Goal: Find specific page/section: Find specific page/section

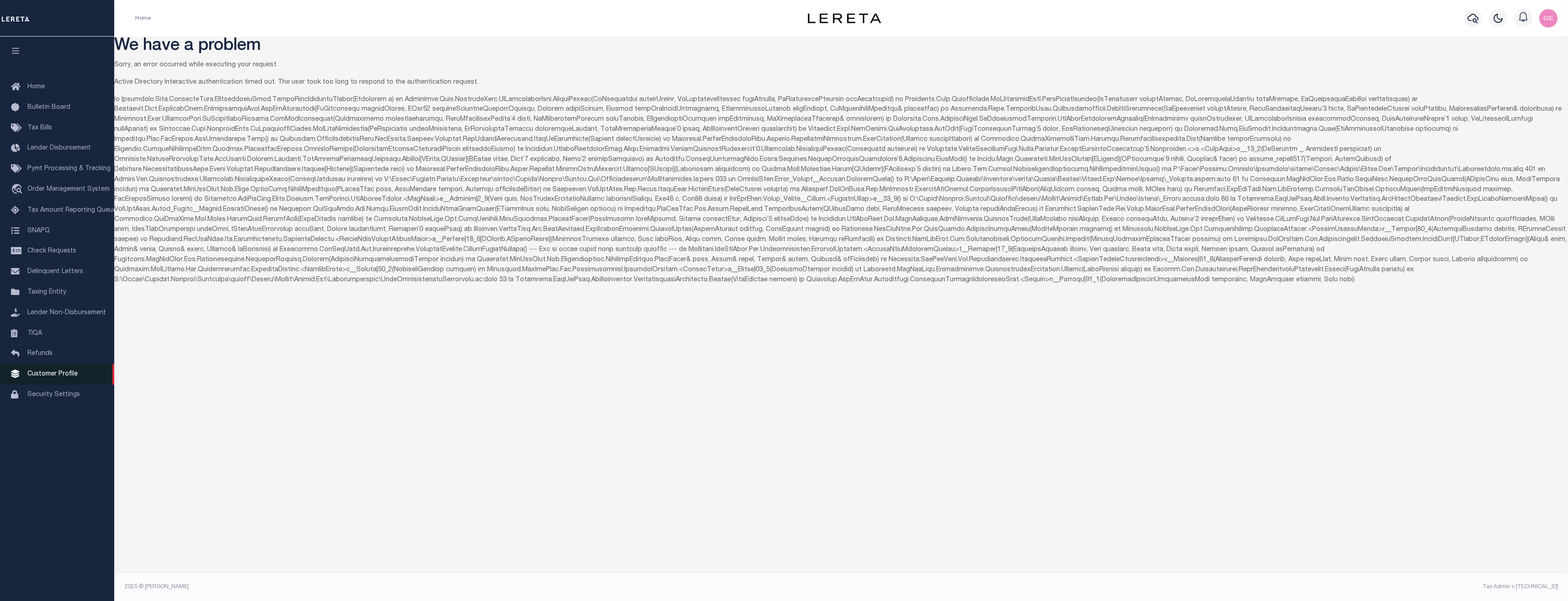
click at [68, 384] on link "Customer Profile" at bounding box center [57, 374] width 114 height 20
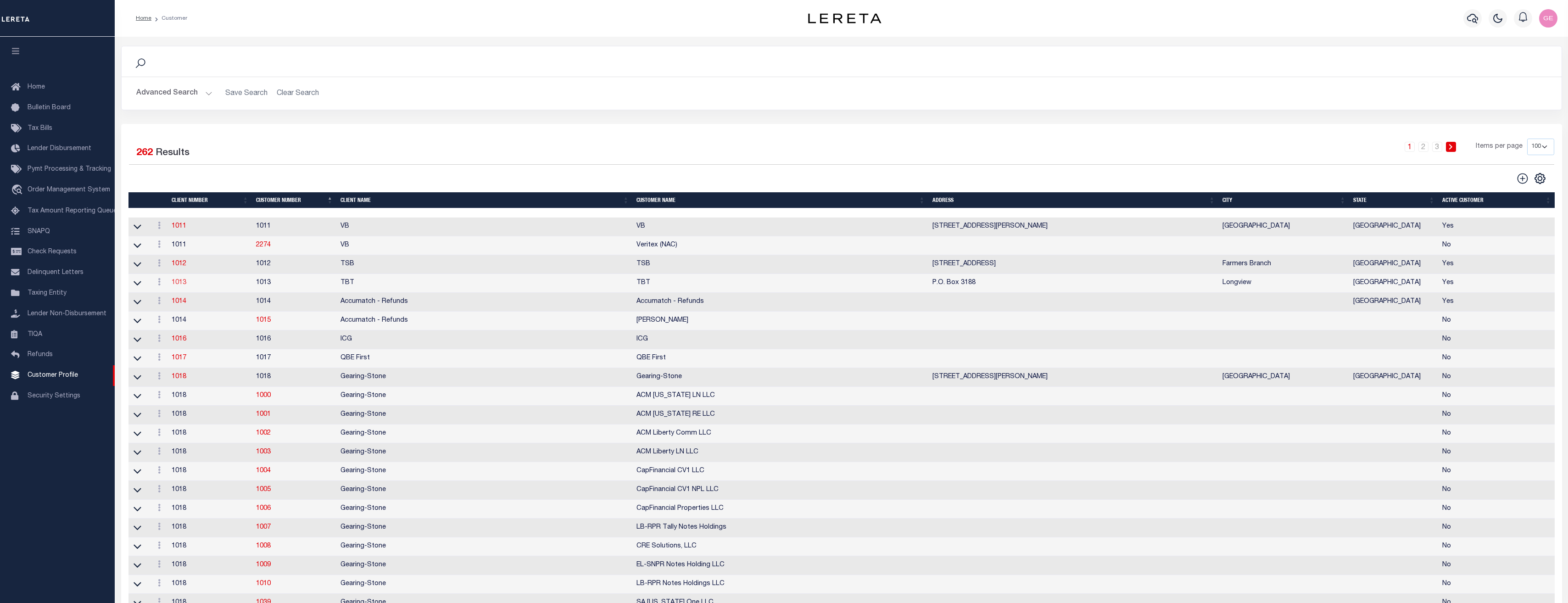
click at [183, 285] on link "1013" at bounding box center [178, 283] width 15 height 7
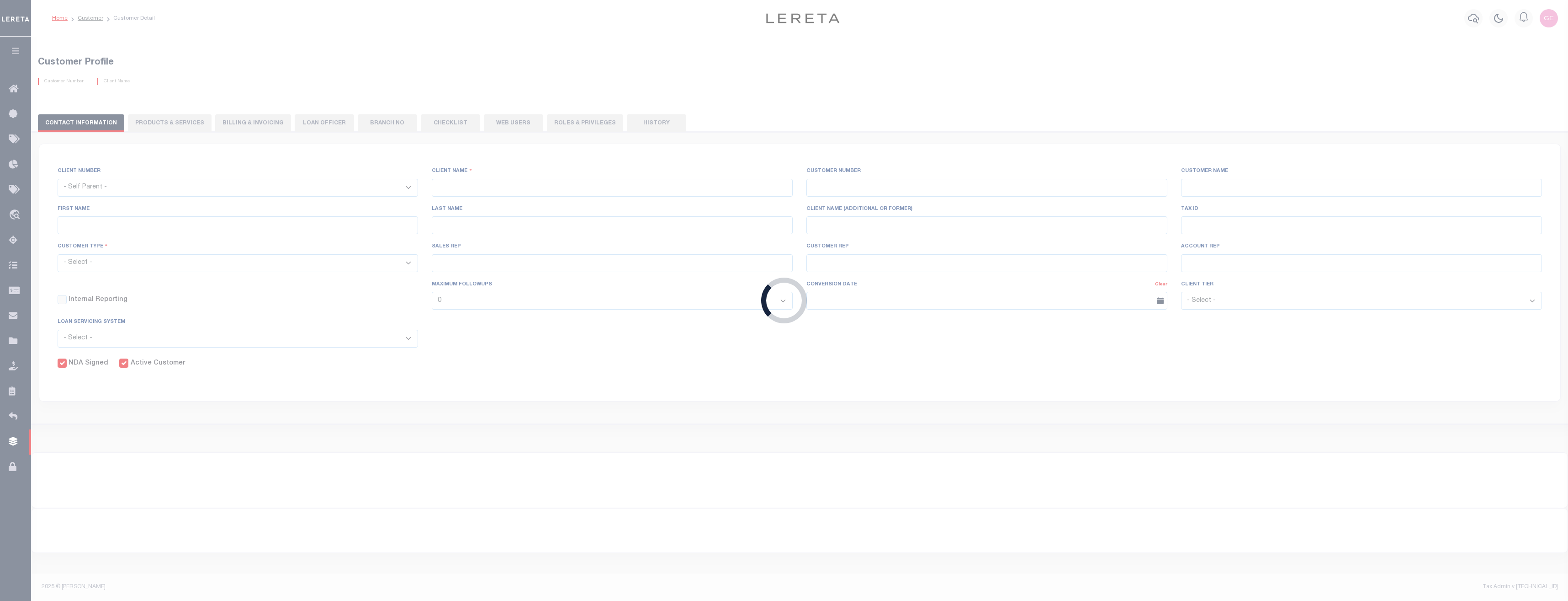
select select
type input "TBT"
type input "1013"
type input "TBT"
type input "Maurita"
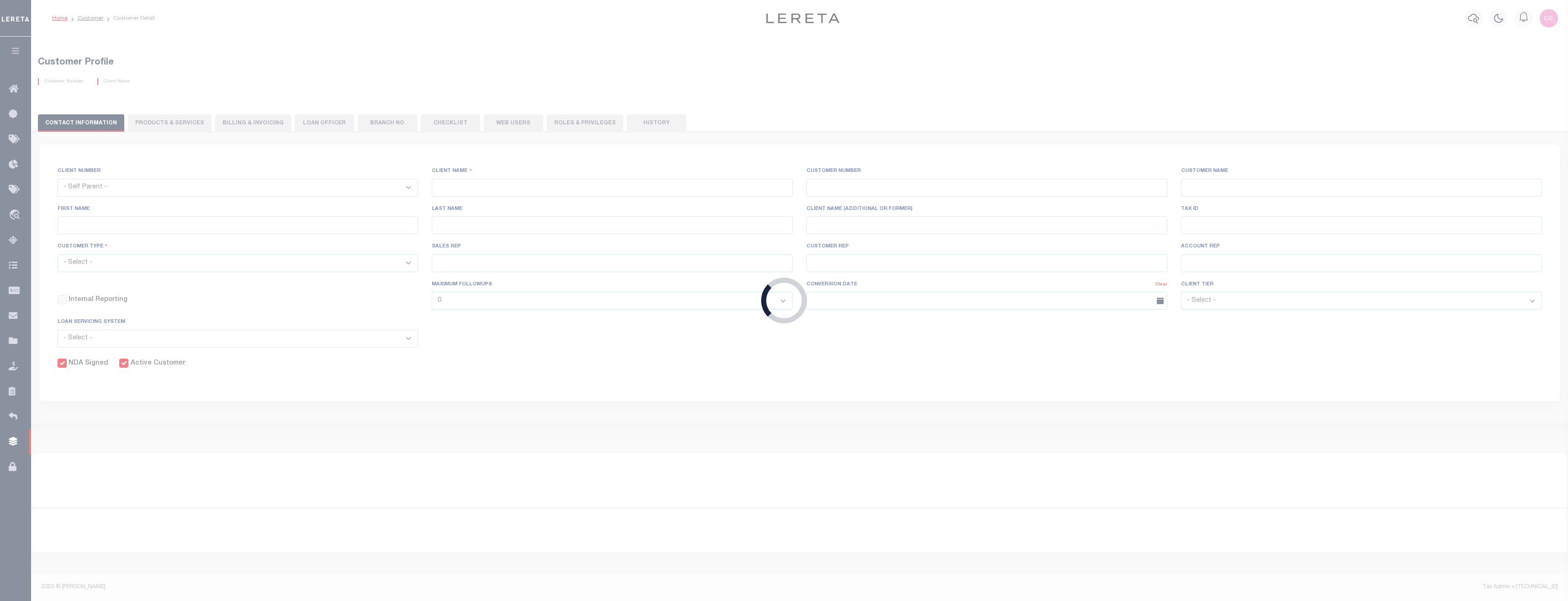
type input "Myers"
select select "Mixed Portfolio"
type input "Shannon Lynch"
type input "Beth Wiebe"
checkbox input "true"
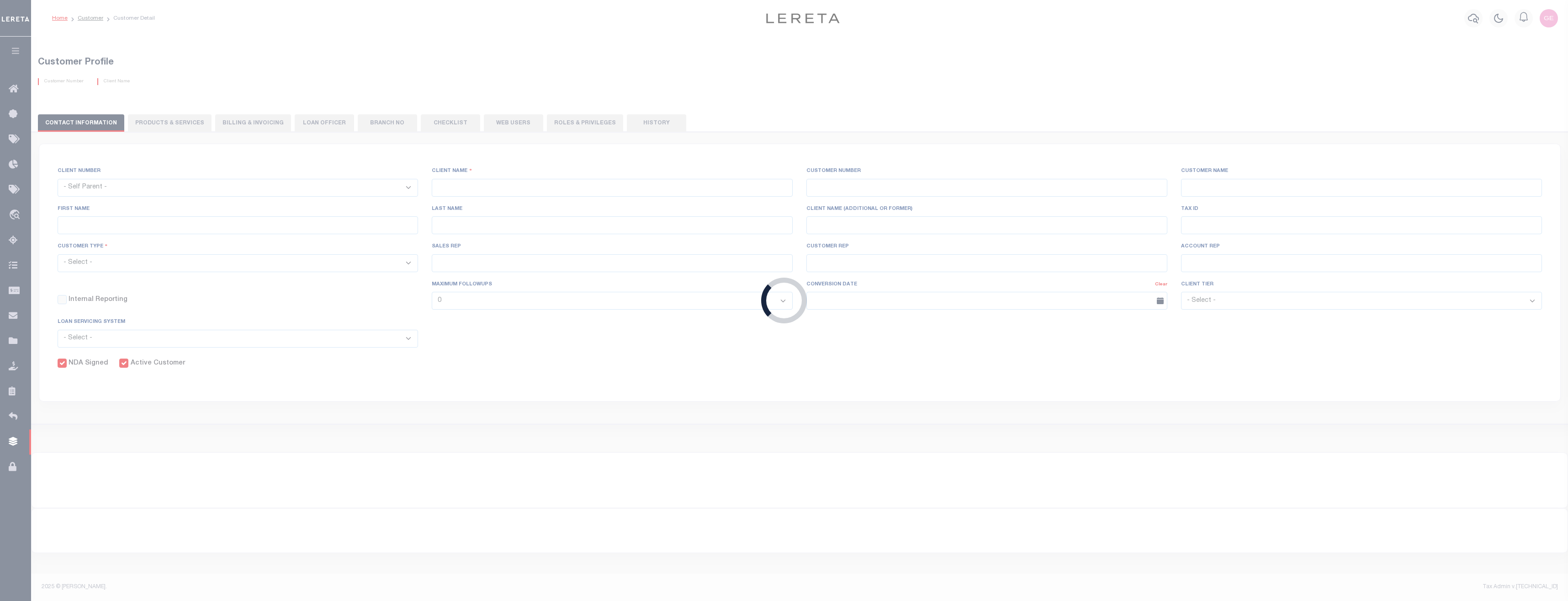
checkbox input "true"
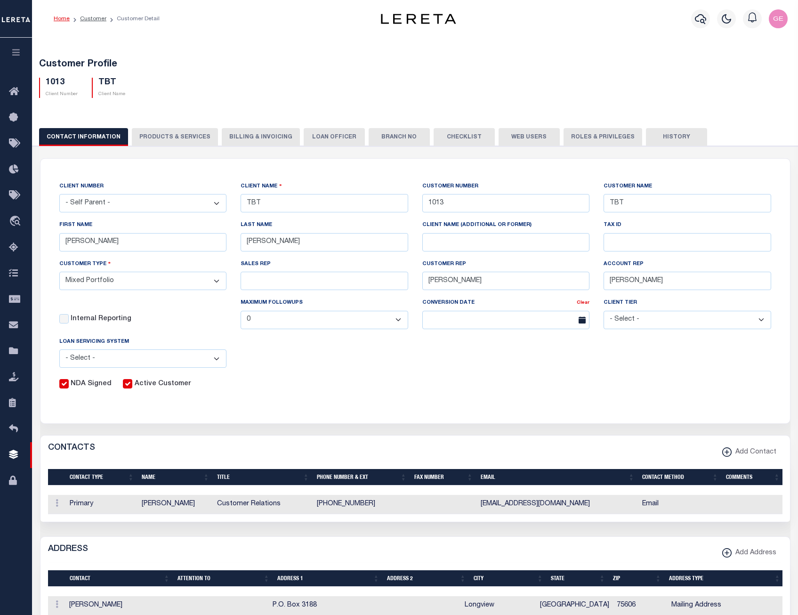
click at [180, 133] on button "PRODUCTS & SERVICES" at bounding box center [175, 137] width 86 height 18
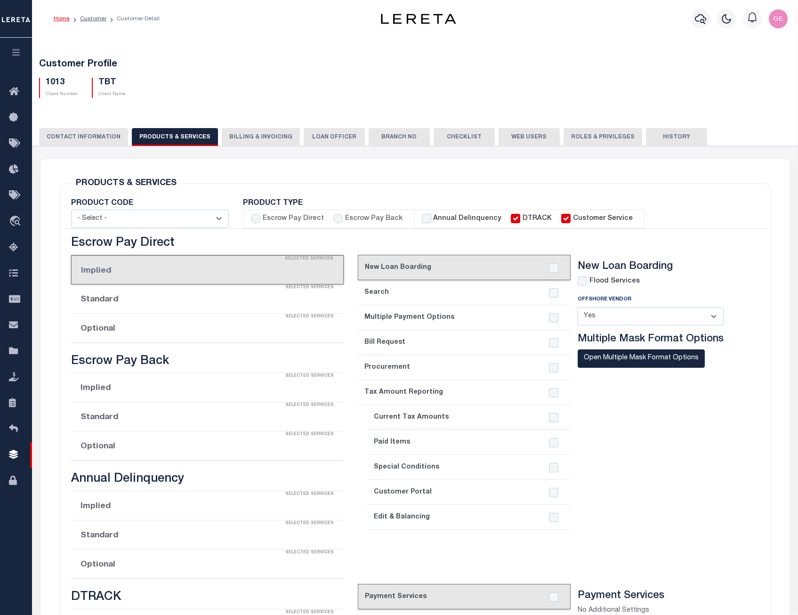
select select "STX"
checkbox input "true"
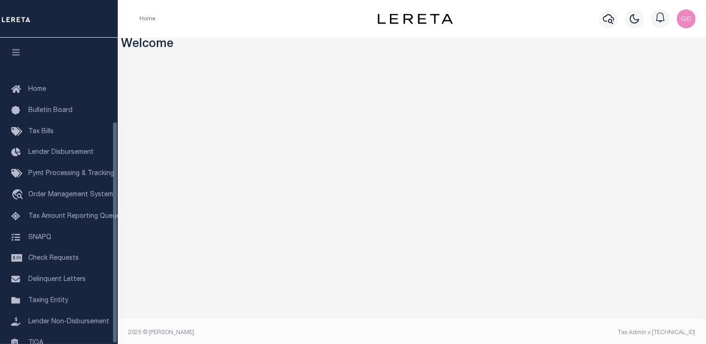
scroll to position [116, 0]
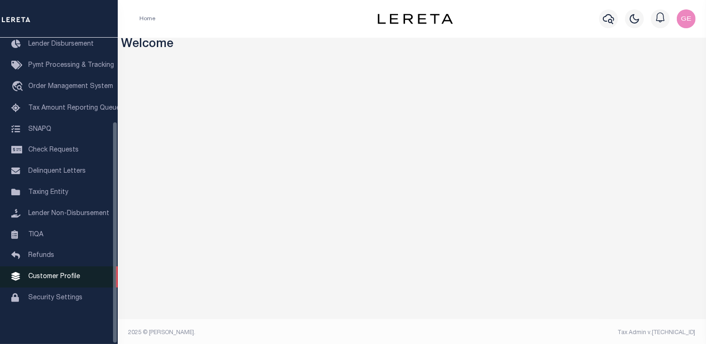
click at [64, 271] on link "Customer Profile" at bounding box center [59, 276] width 118 height 21
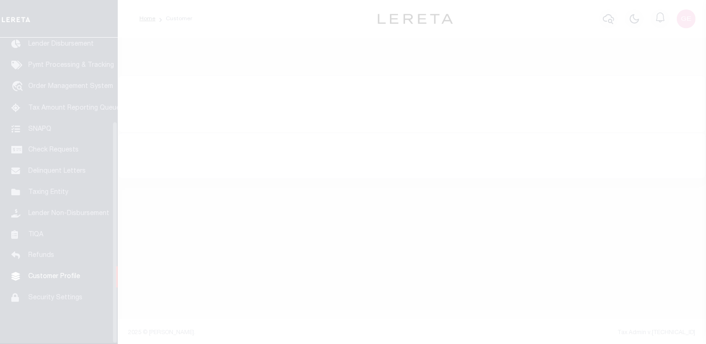
scroll to position [116, 0]
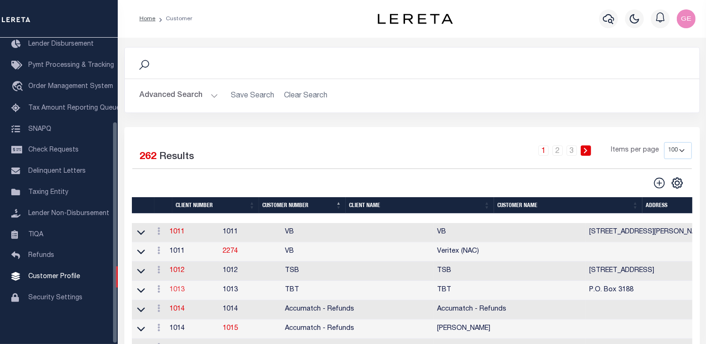
click at [178, 293] on link "1013" at bounding box center [177, 290] width 15 height 7
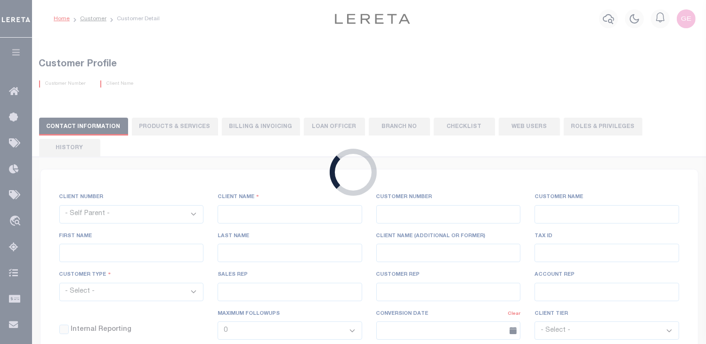
select select
type input "TBT"
type input "1013"
type input "TBT"
type input "Maurita"
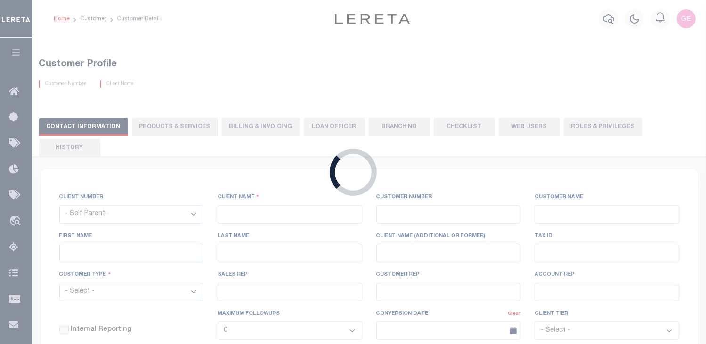
type input "Myers"
select select "Mixed Portfolio"
type input "Shannon Lynch"
type input "Beth Wiebe"
checkbox input "true"
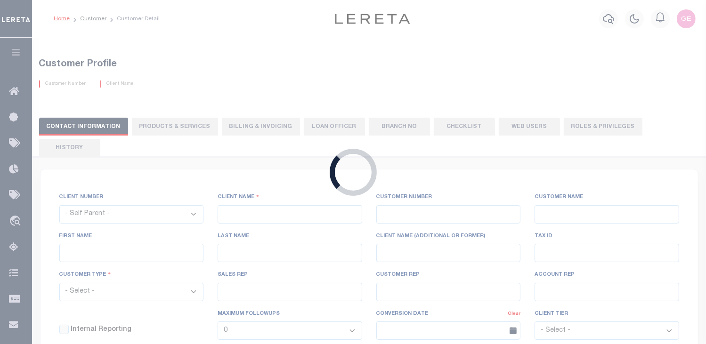
checkbox input "true"
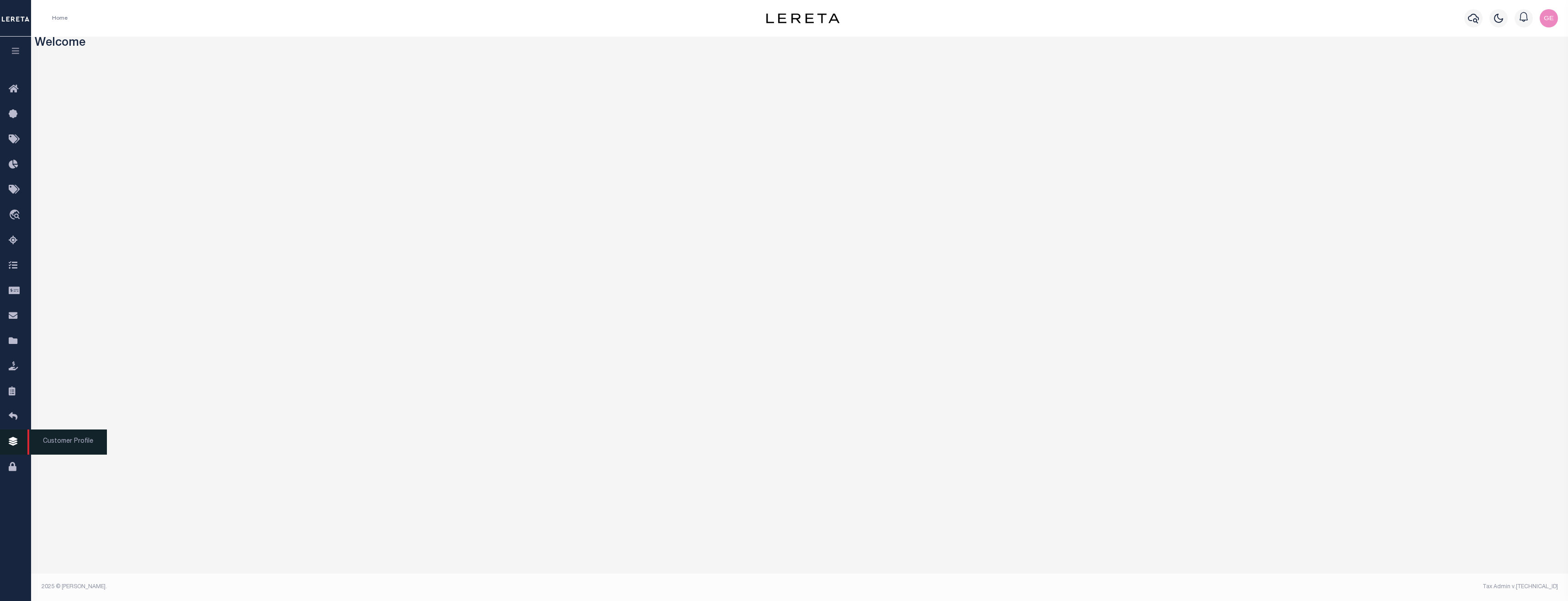
click at [17, 334] on icon at bounding box center [16, 442] width 15 height 12
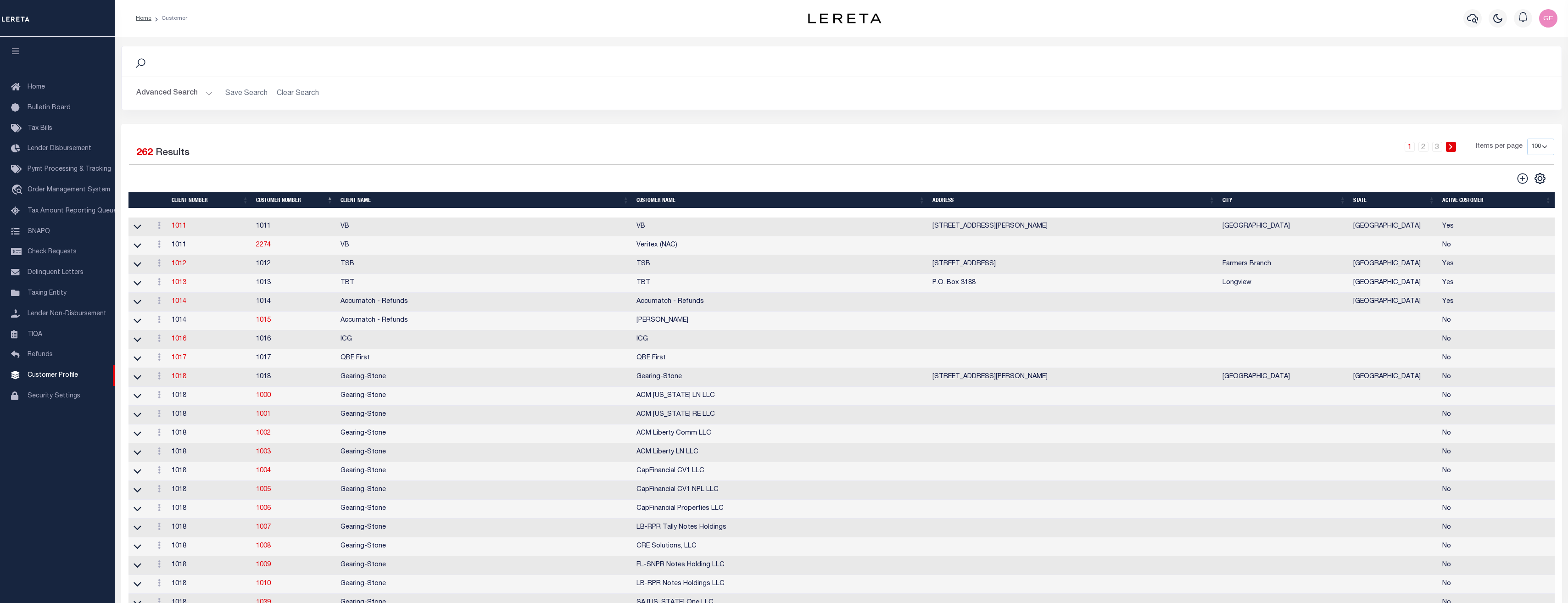
click at [207, 98] on button "Advanced Search" at bounding box center [174, 94] width 76 height 18
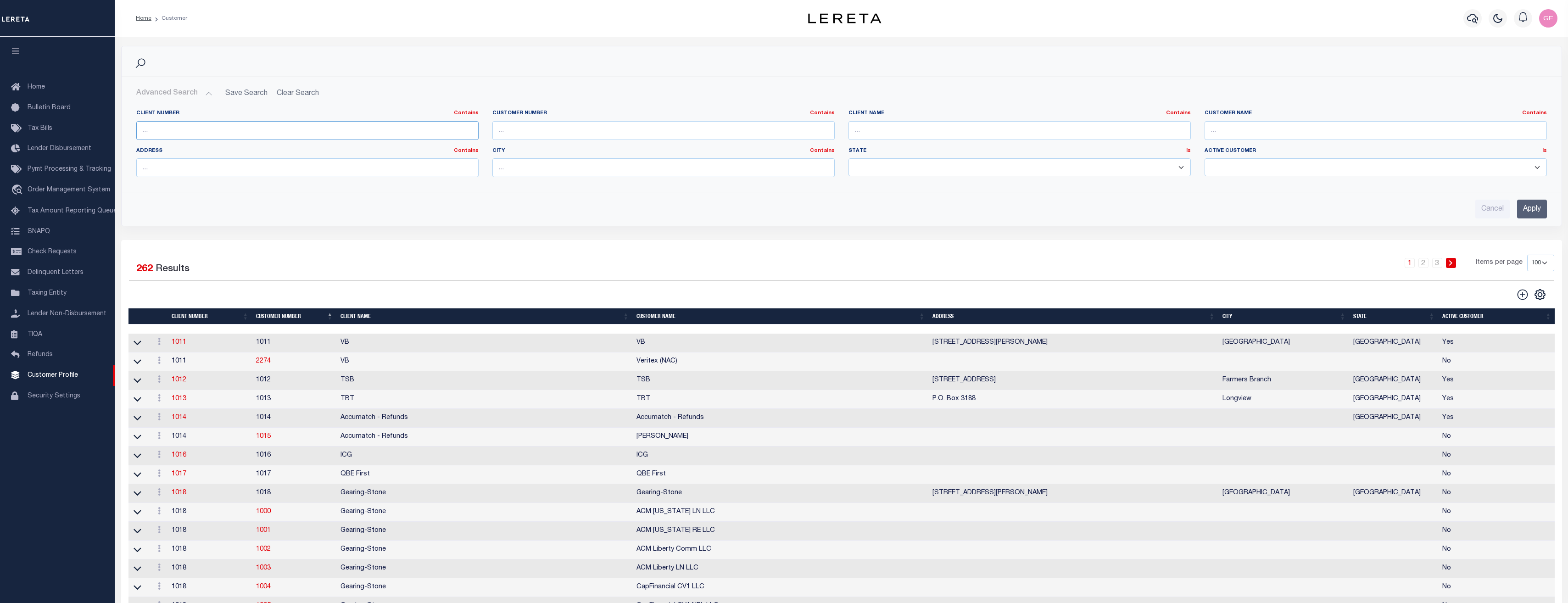
click at [363, 122] on input "text" at bounding box center [307, 130] width 342 height 19
click at [236, 133] on input "text" at bounding box center [307, 130] width 342 height 19
type input "1017"
click at [523, 132] on input "text" at bounding box center [663, 130] width 342 height 19
type input "1017"
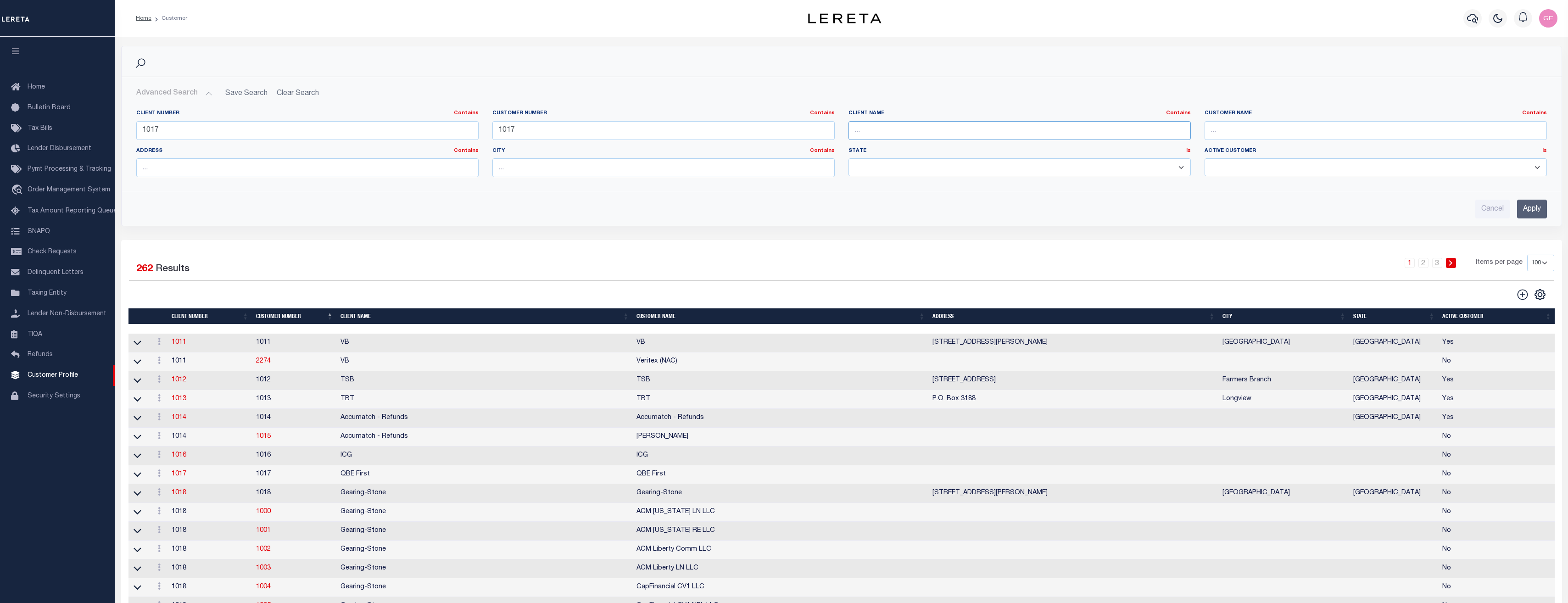
click at [879, 136] on input "text" at bounding box center [1019, 130] width 342 height 19
type input "QBE First"
drag, startPoint x: 675, startPoint y: 473, endPoint x: 626, endPoint y: 471, distance: 49.0
click at [626, 471] on tr "ACTIONS View Delete 1017 1017 QBE First QBE First No" at bounding box center [842, 473] width 1427 height 19
copy tr "QBE First"
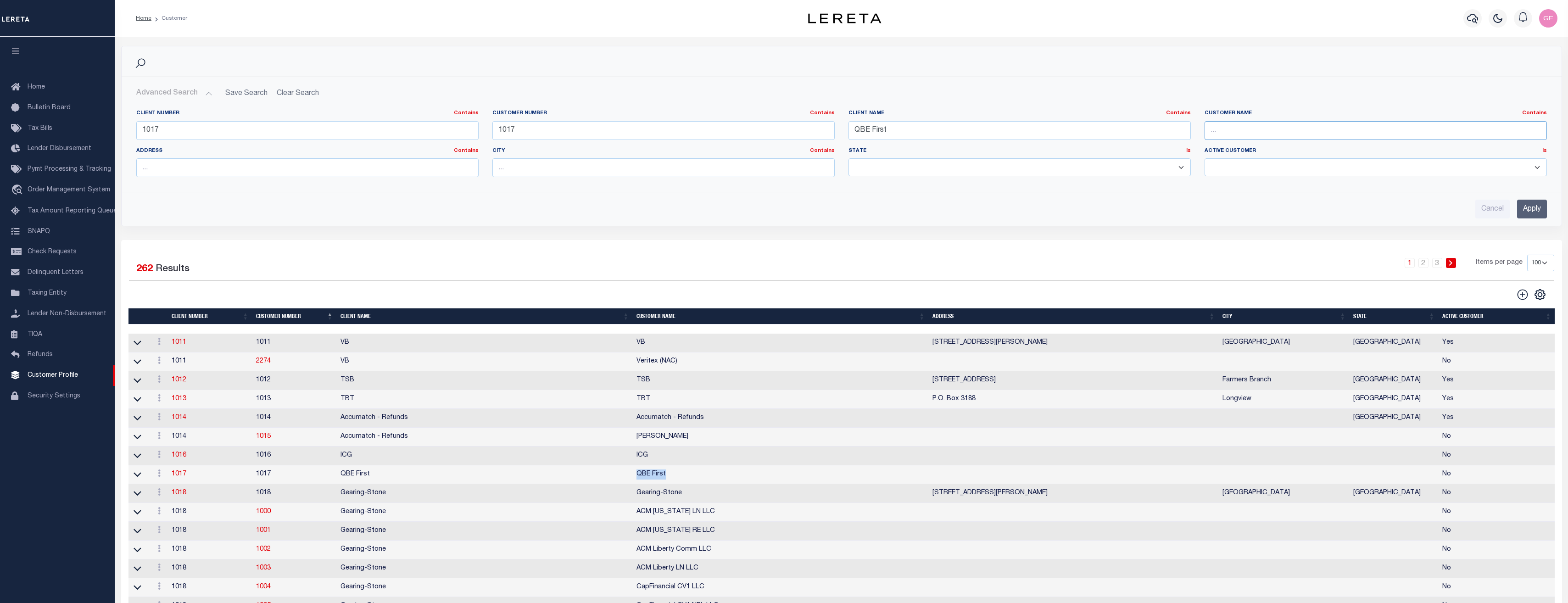
click at [1248, 127] on input "text" at bounding box center [1375, 130] width 342 height 19
paste input "QBE First"
click at [1223, 133] on input "QBE First" at bounding box center [1375, 130] width 342 height 19
type input "QBE First"
click at [1534, 211] on input "Apply" at bounding box center [1532, 208] width 30 height 19
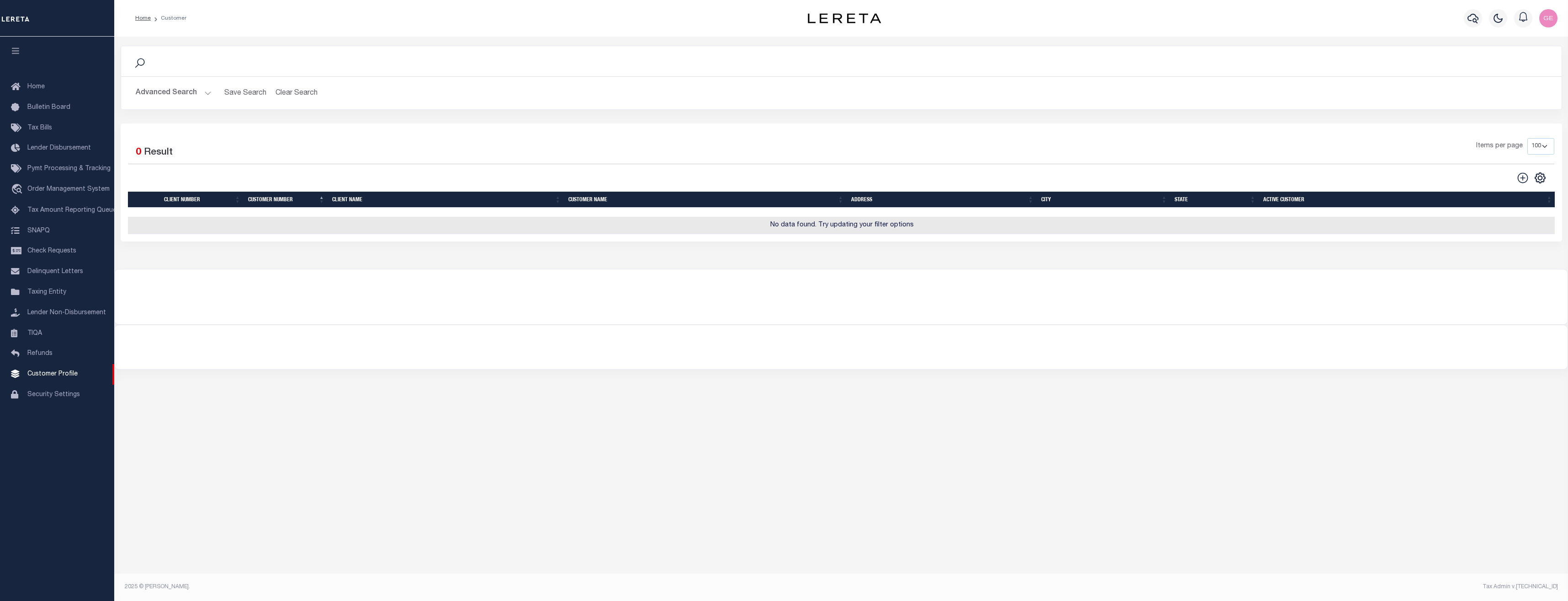
click at [208, 97] on button "Advanced Search" at bounding box center [174, 93] width 76 height 17
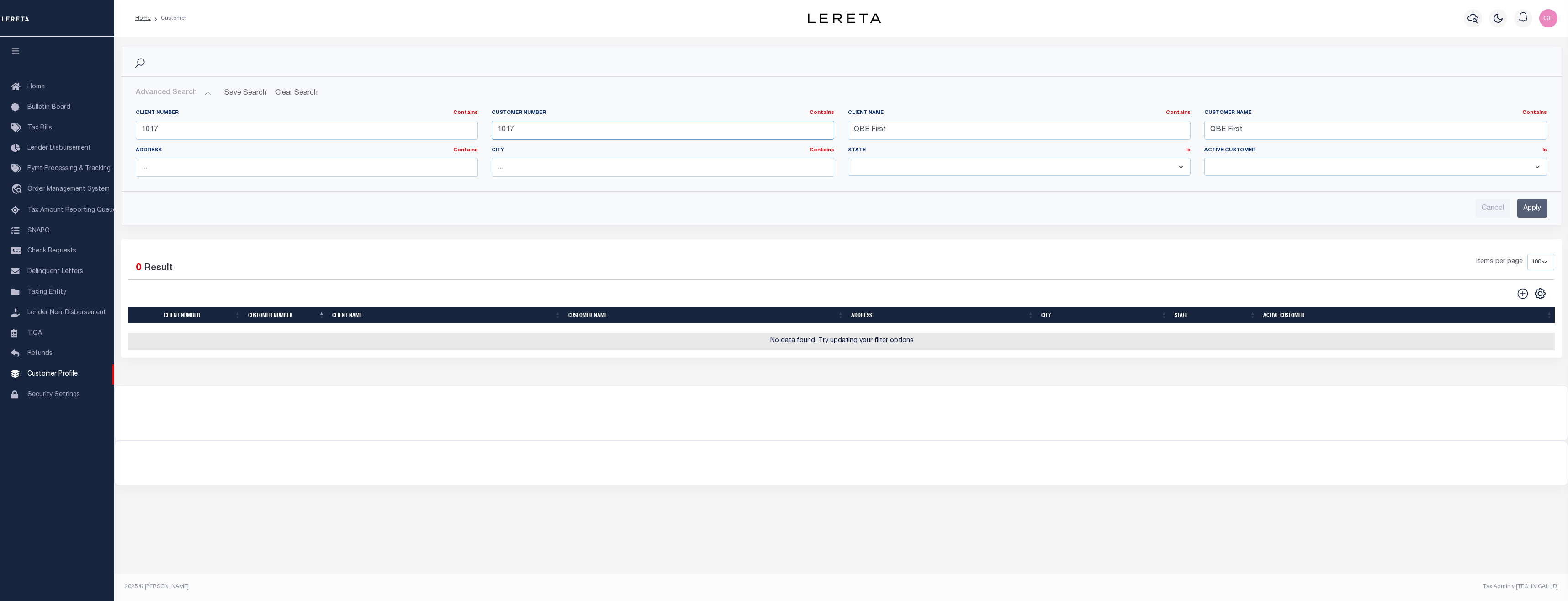
click at [603, 134] on input "1017" at bounding box center [663, 129] width 343 height 18
click at [1265, 131] on input "QBE First" at bounding box center [1375, 129] width 343 height 18
click at [1530, 203] on input "Apply" at bounding box center [1532, 208] width 30 height 18
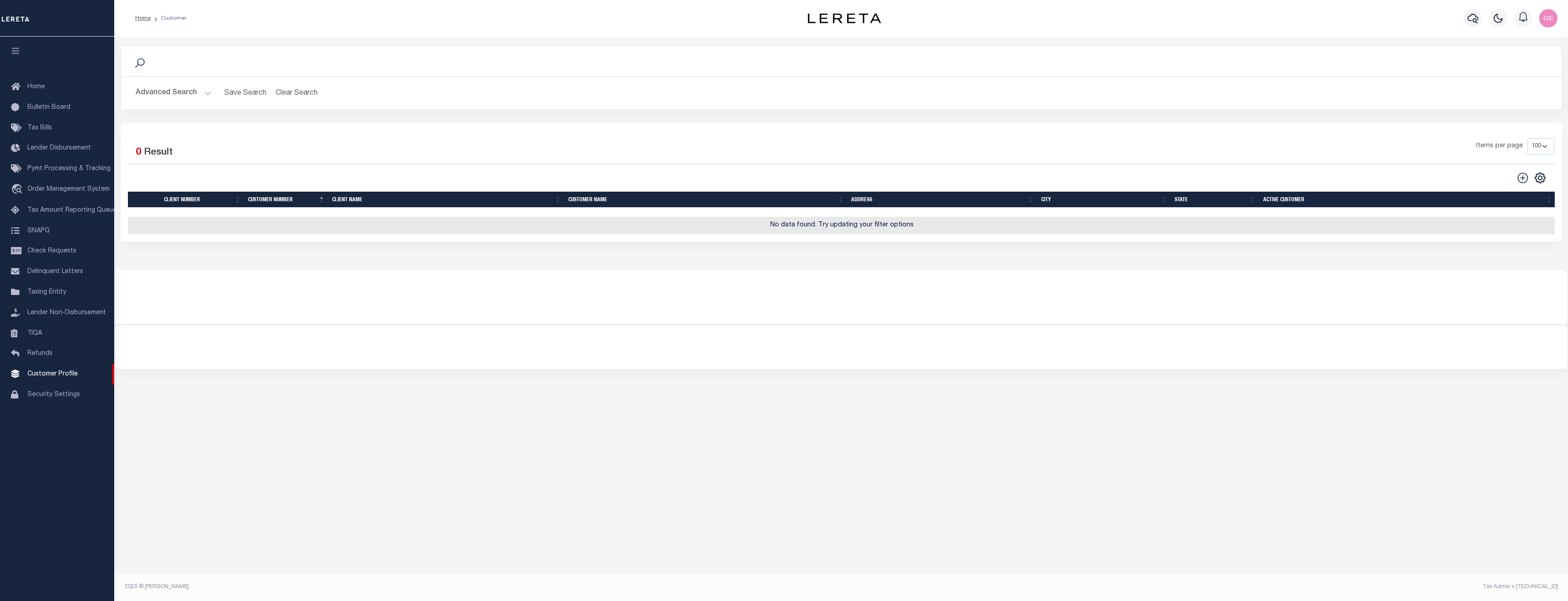
click at [209, 99] on button "Advanced Search" at bounding box center [174, 93] width 76 height 17
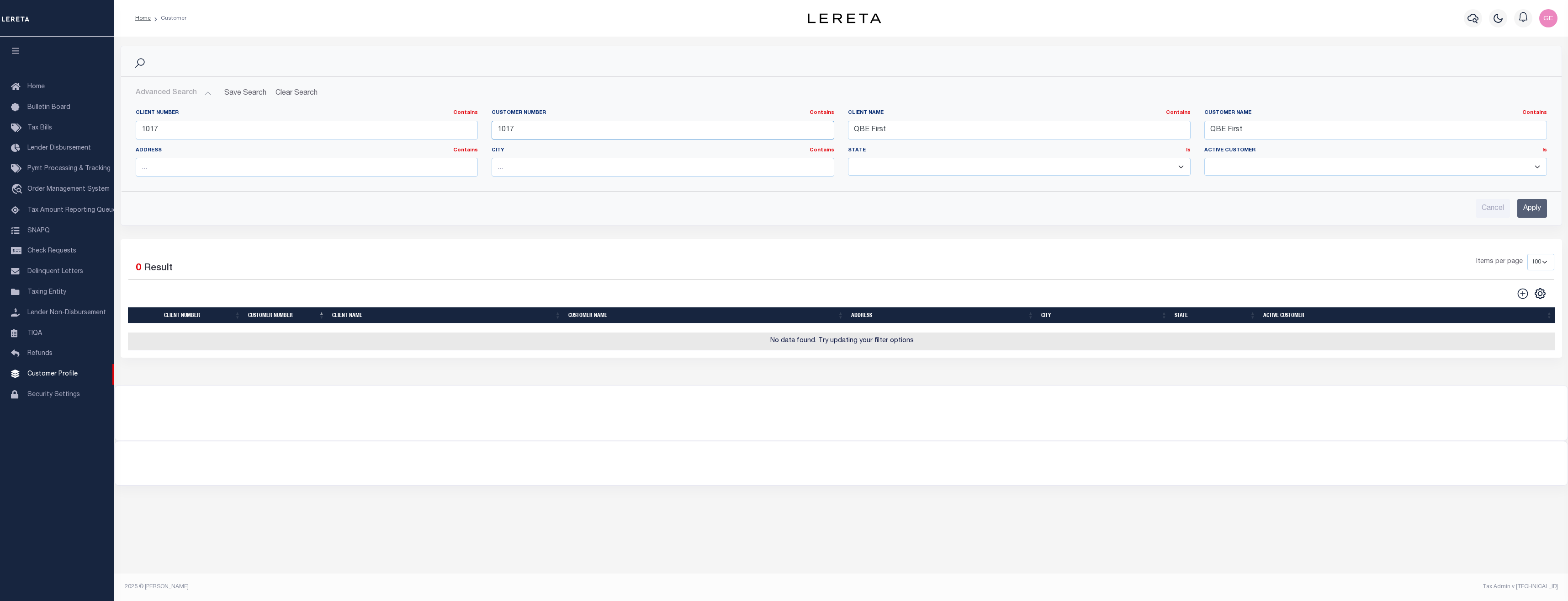
click at [793, 132] on input "1017" at bounding box center [663, 129] width 343 height 18
click at [794, 132] on input "1017" at bounding box center [663, 129] width 343 height 18
click at [957, 130] on input "QBE First" at bounding box center [1019, 129] width 343 height 18
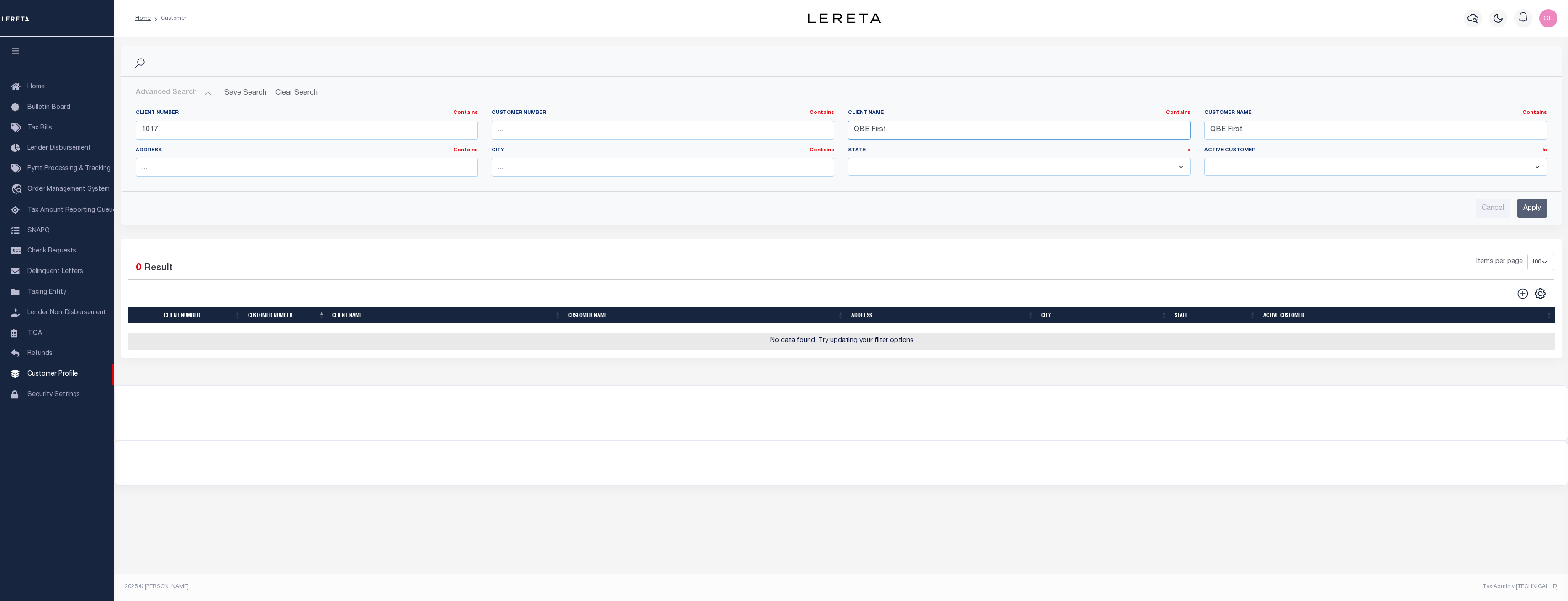
click at [957, 130] on input "QBE First" at bounding box center [1019, 129] width 343 height 18
click at [1272, 131] on input "QBE First" at bounding box center [1375, 129] width 343 height 18
click at [1527, 208] on input "Apply" at bounding box center [1532, 208] width 30 height 18
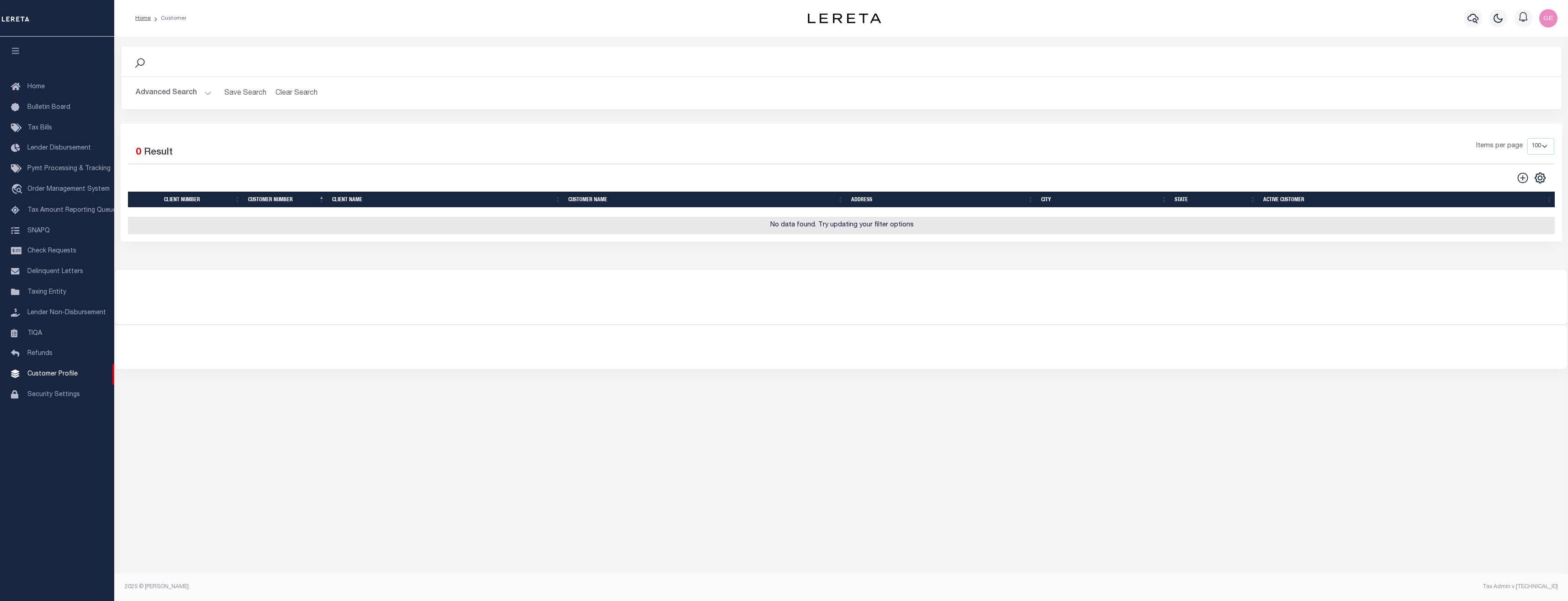
click at [209, 92] on button "Advanced Search" at bounding box center [174, 93] width 76 height 17
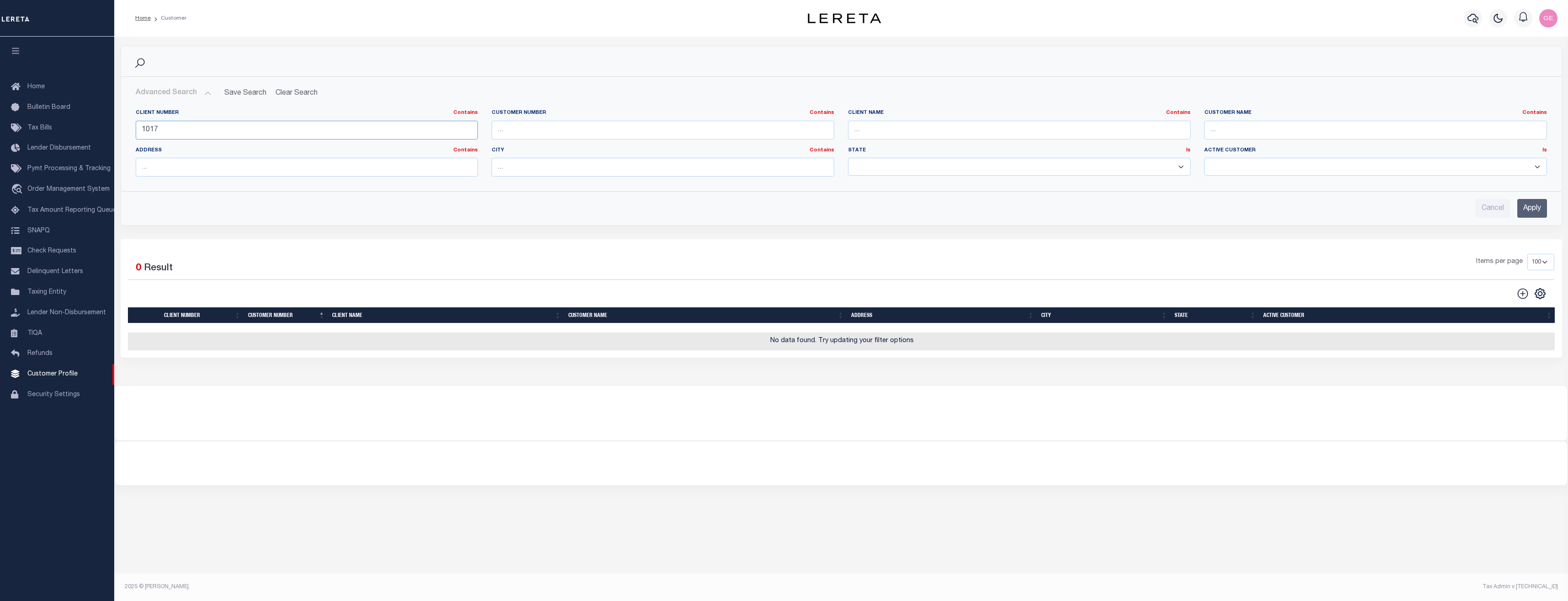
click at [251, 133] on input "1017" at bounding box center [307, 129] width 343 height 18
type input "1"
click at [1530, 221] on div "Advanced Search Save Search Clear Search CustomerSearchGridWrapper_dynamictable…" at bounding box center [841, 150] width 1441 height 149
click at [1531, 213] on input "Apply" at bounding box center [1532, 208] width 30 height 18
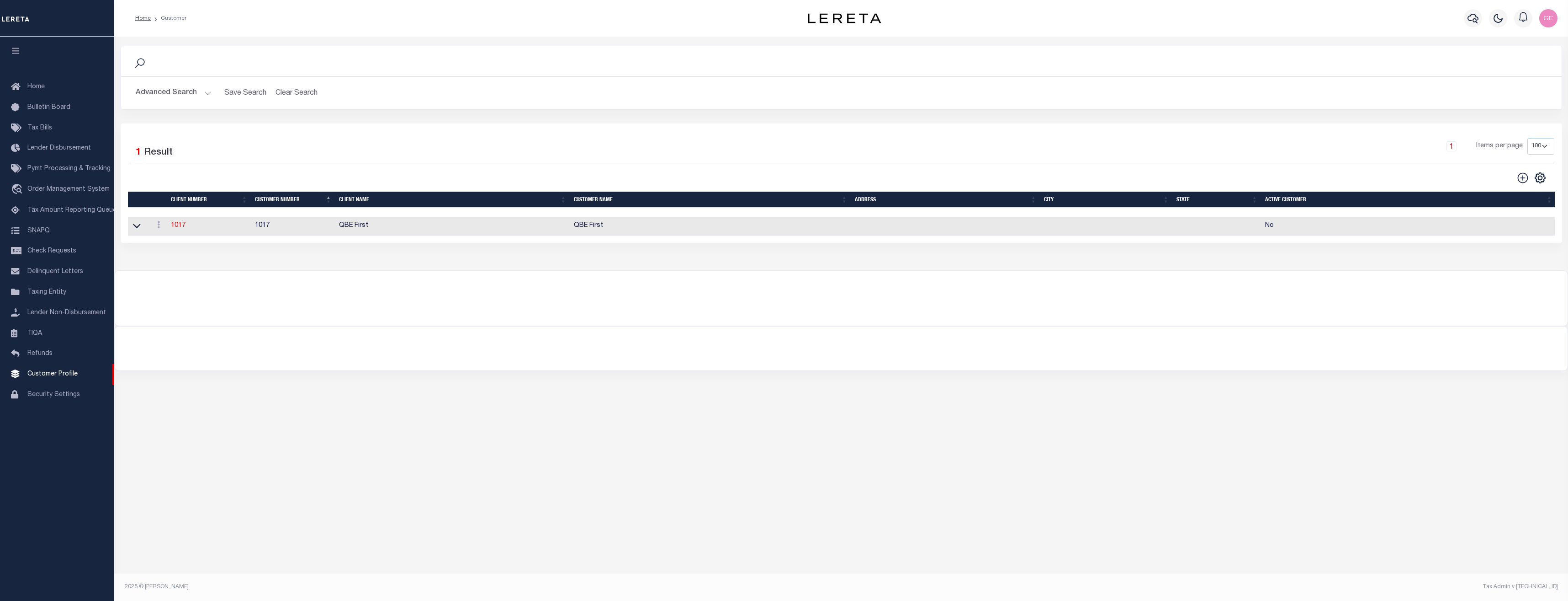
click at [209, 95] on button "Advanced Search" at bounding box center [174, 93] width 76 height 17
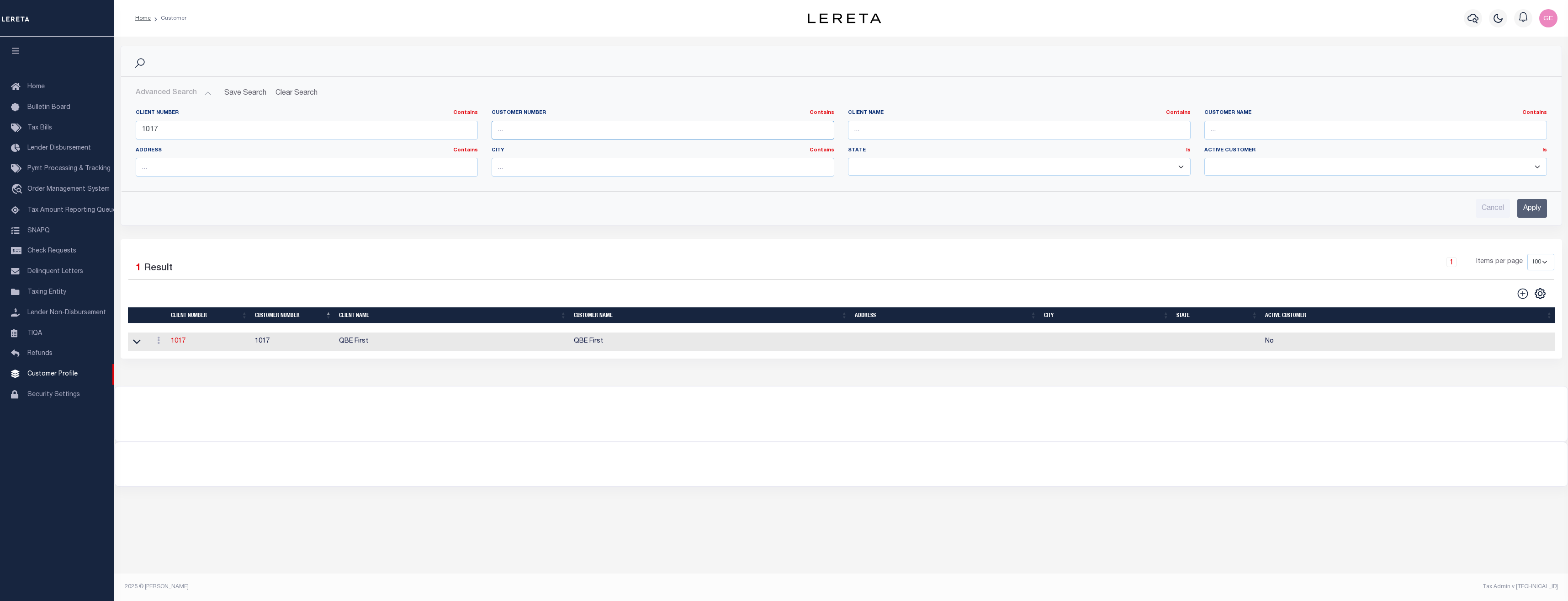
click at [524, 132] on input "text" at bounding box center [663, 129] width 343 height 18
type input "1"
click at [1526, 205] on input "Apply" at bounding box center [1532, 208] width 30 height 18
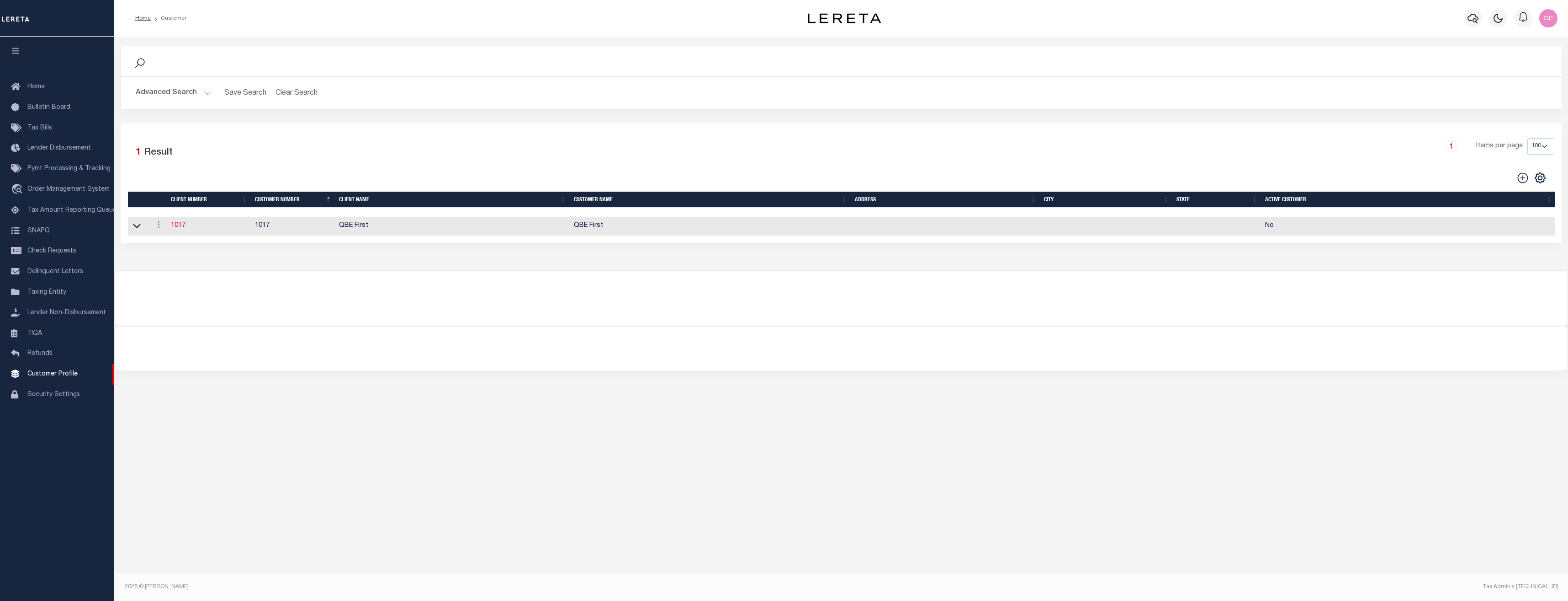
click at [209, 94] on button "Advanced Search" at bounding box center [174, 93] width 76 height 17
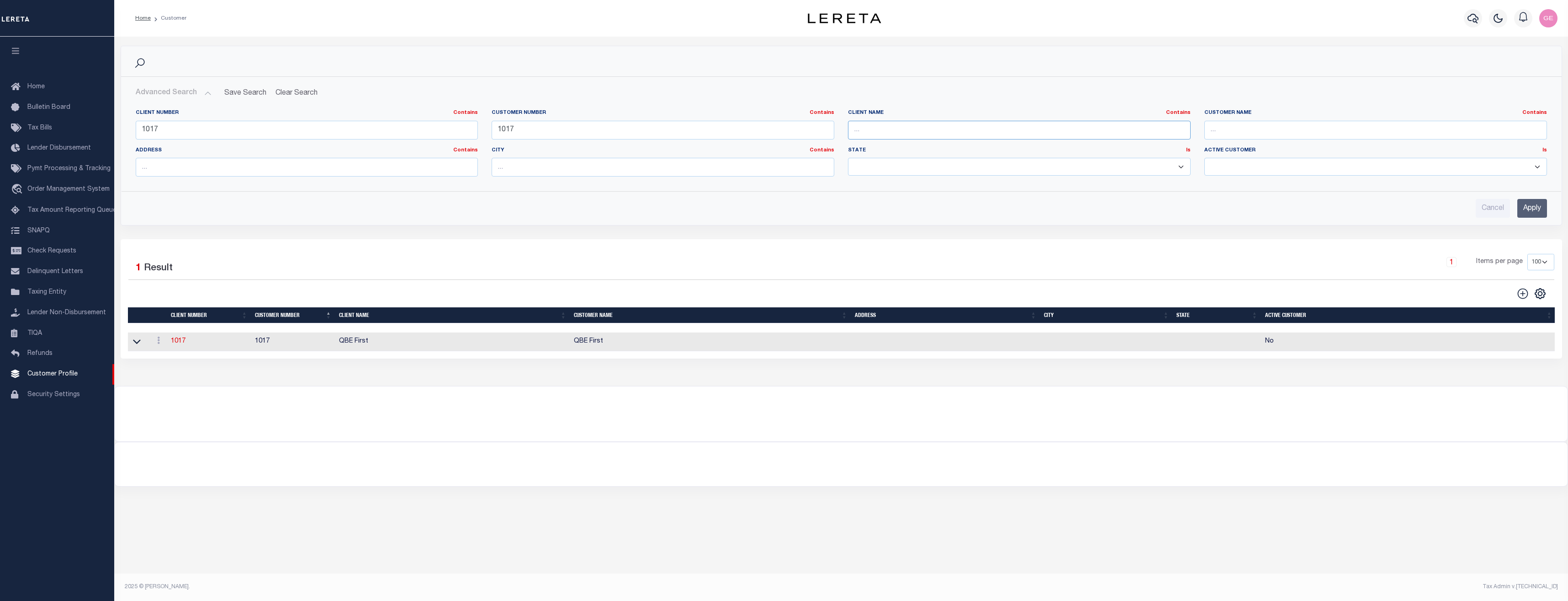
click at [890, 130] on input "text" at bounding box center [1019, 129] width 343 height 18
type input "QBE First"
click at [1525, 208] on input "Apply" at bounding box center [1532, 208] width 30 height 18
